Goal: Task Accomplishment & Management: Complete application form

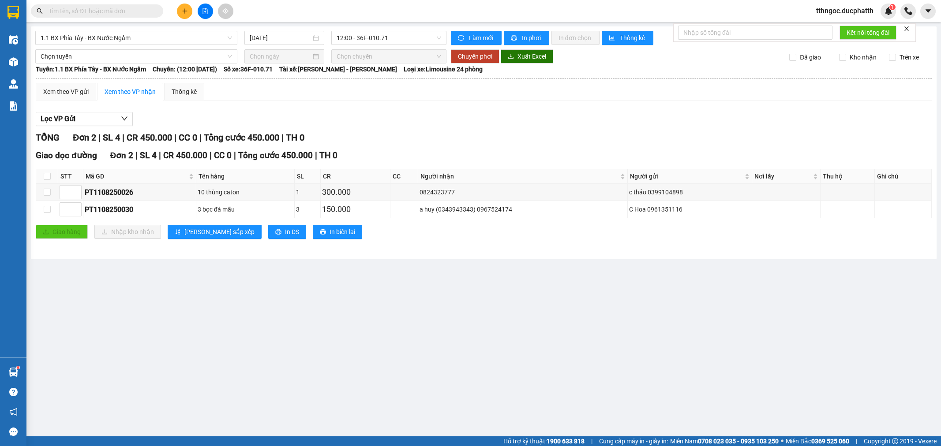
click at [63, 15] on input "text" at bounding box center [101, 11] width 104 height 10
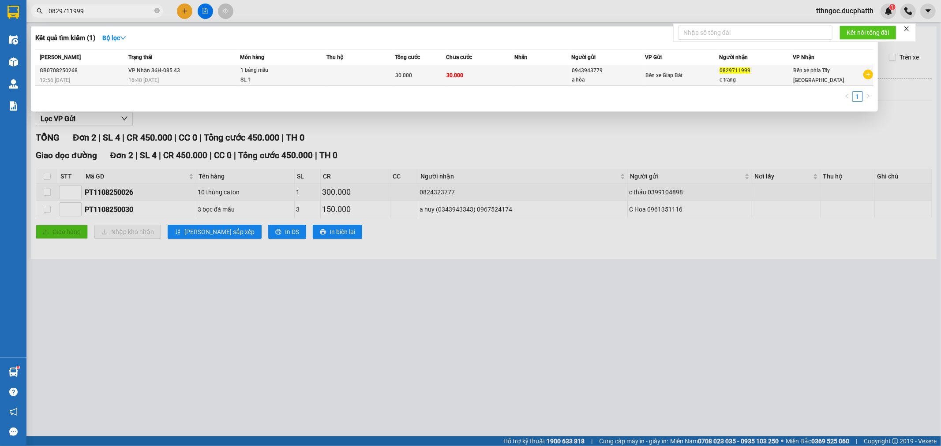
type input "0829711999"
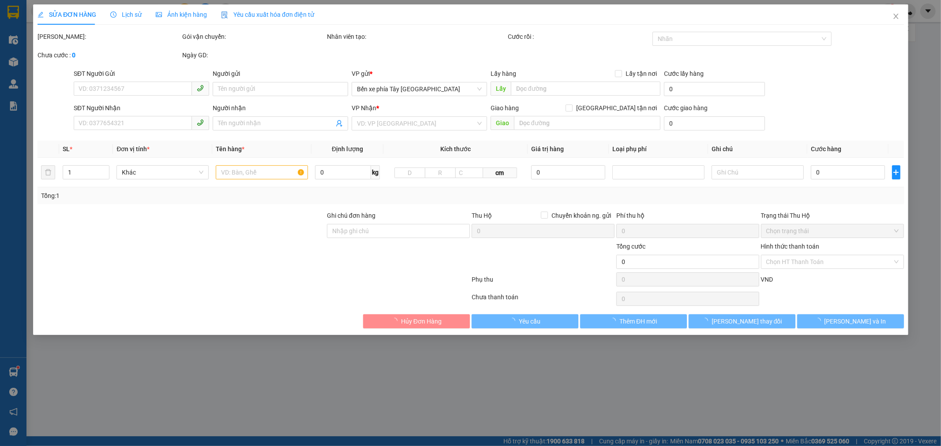
type input "0943943779"
type input "a hòa"
type input "0829711999"
type input "c trang"
type input "gọi khách nhiều lần khách chưa ra nhận hàng"
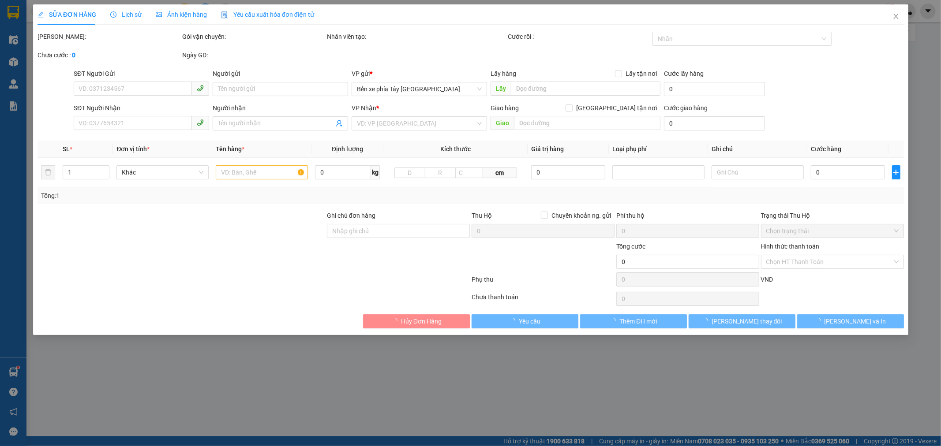
type input "30.000"
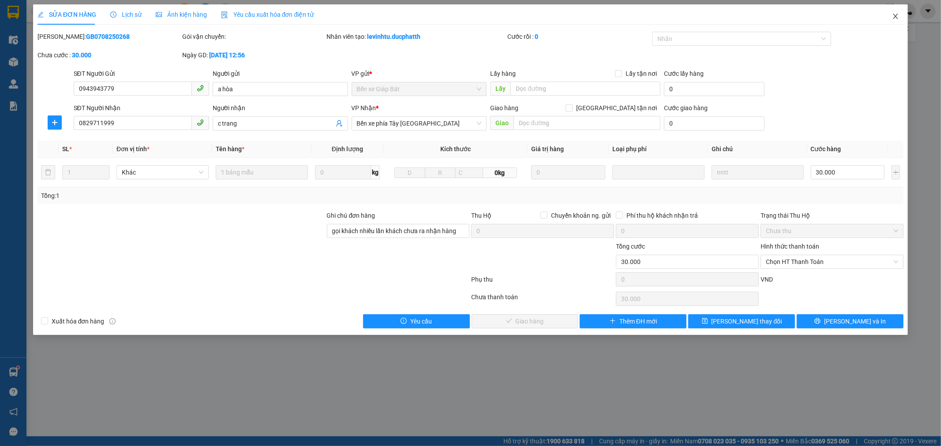
click at [901, 19] on span "Close" at bounding box center [895, 16] width 25 height 25
